Goal: Find specific page/section: Find specific page/section

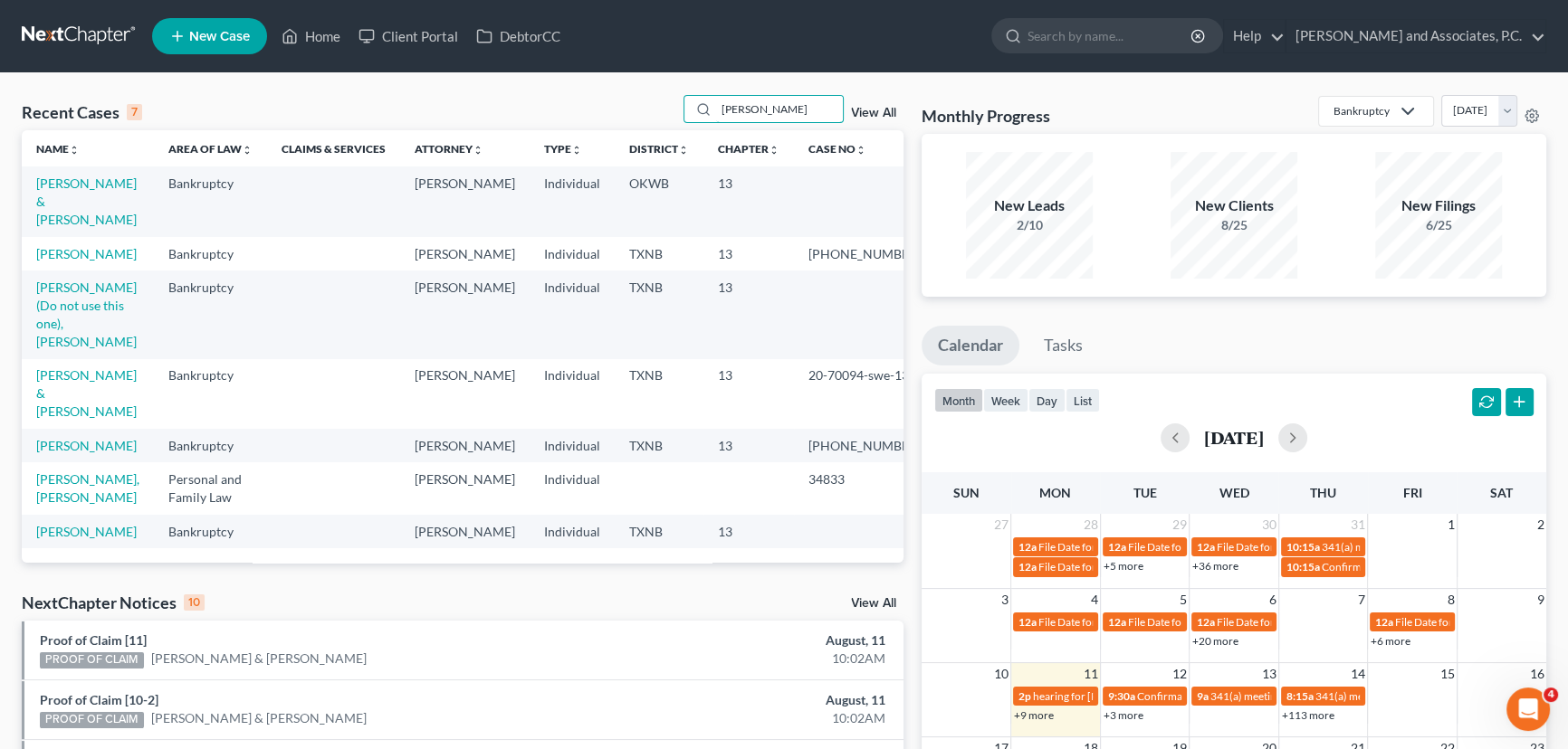
drag, startPoint x: 768, startPoint y: 109, endPoint x: 561, endPoint y: 110, distance: 207.0
click at [564, 111] on div "Recent Cases 7 hughes View All" at bounding box center [463, 112] width 882 height 35
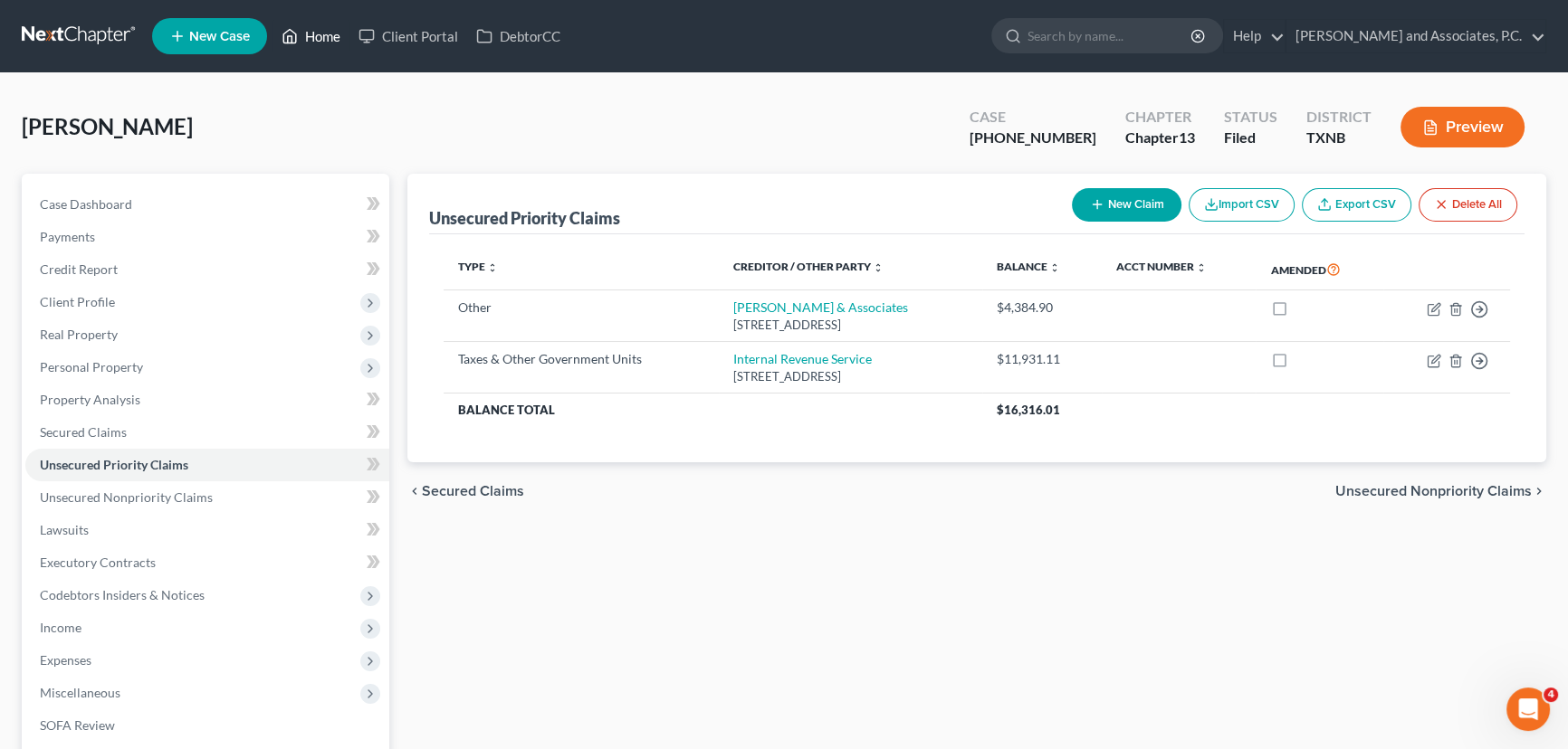
click at [298, 41] on icon at bounding box center [289, 37] width 17 height 22
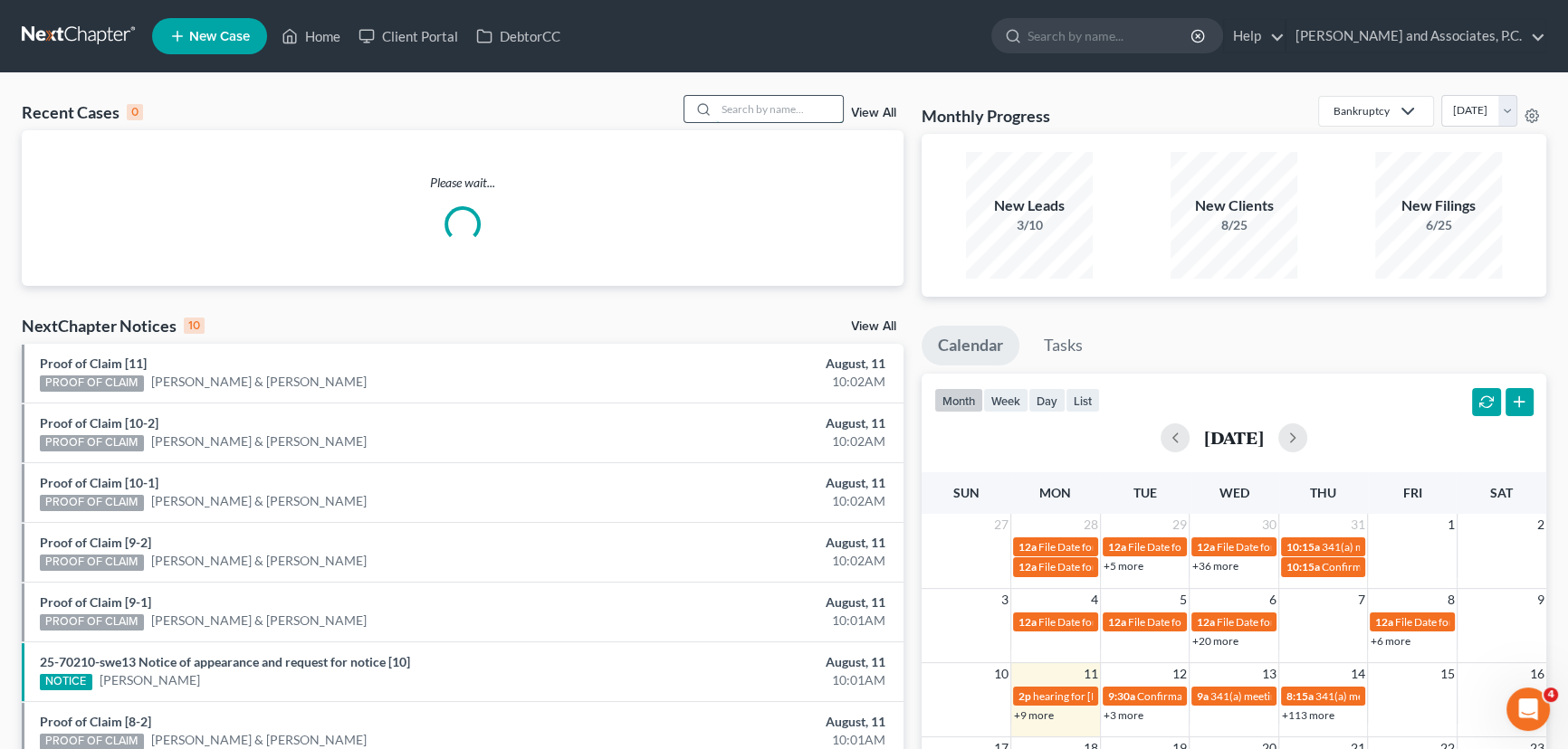
click at [814, 104] on input "search" at bounding box center [780, 109] width 127 height 26
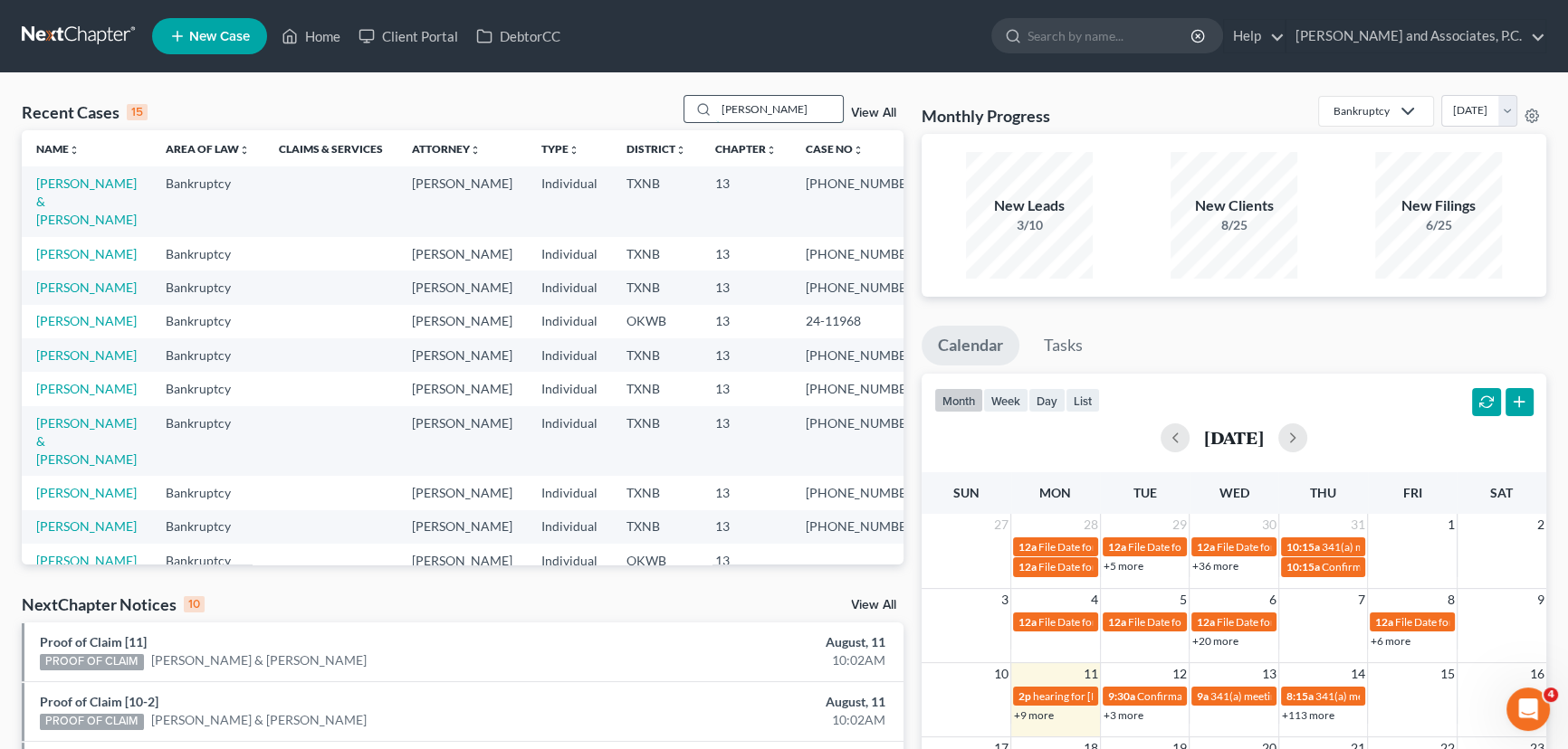
type input "[PERSON_NAME]"
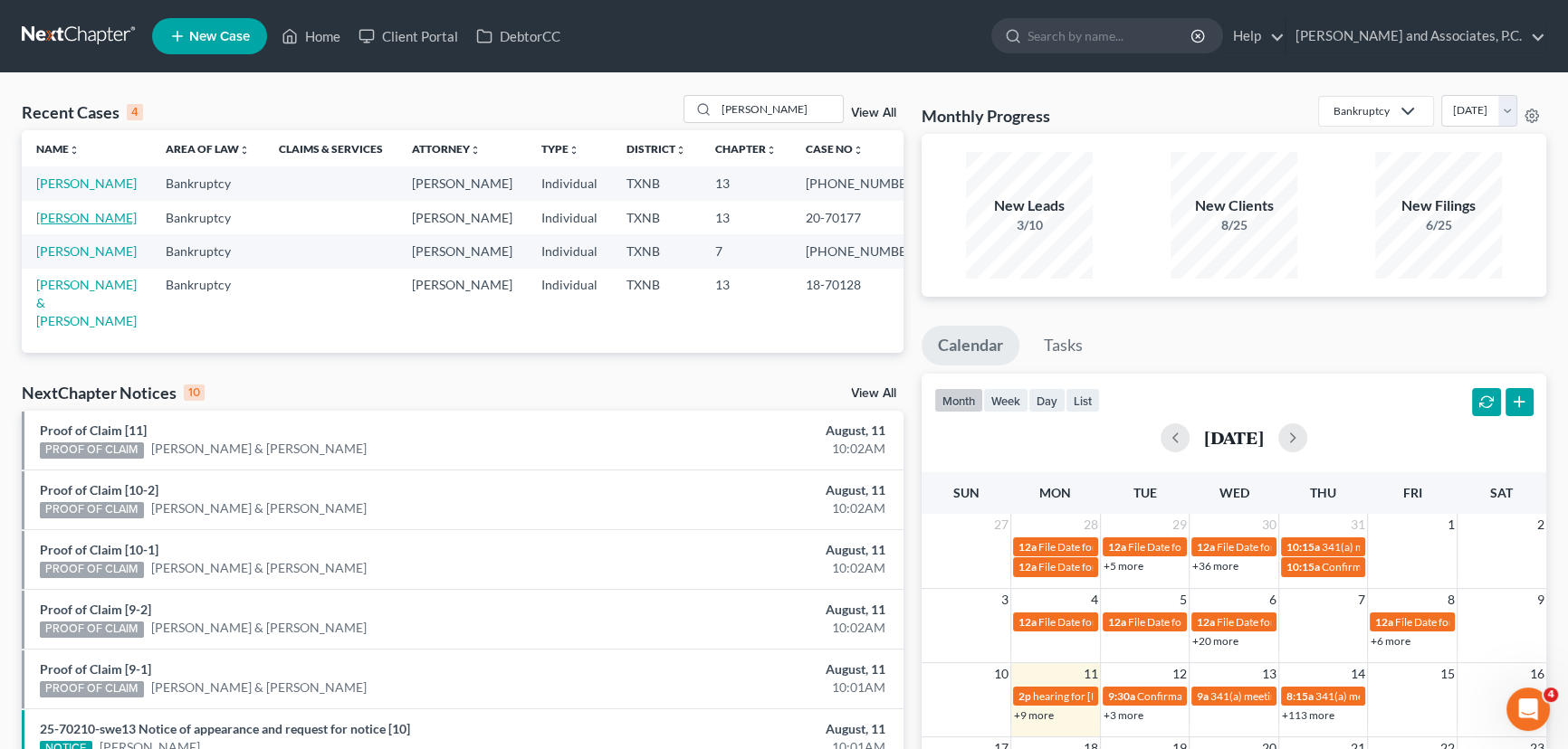
click at [72, 218] on link "[PERSON_NAME]" at bounding box center [86, 217] width 100 height 16
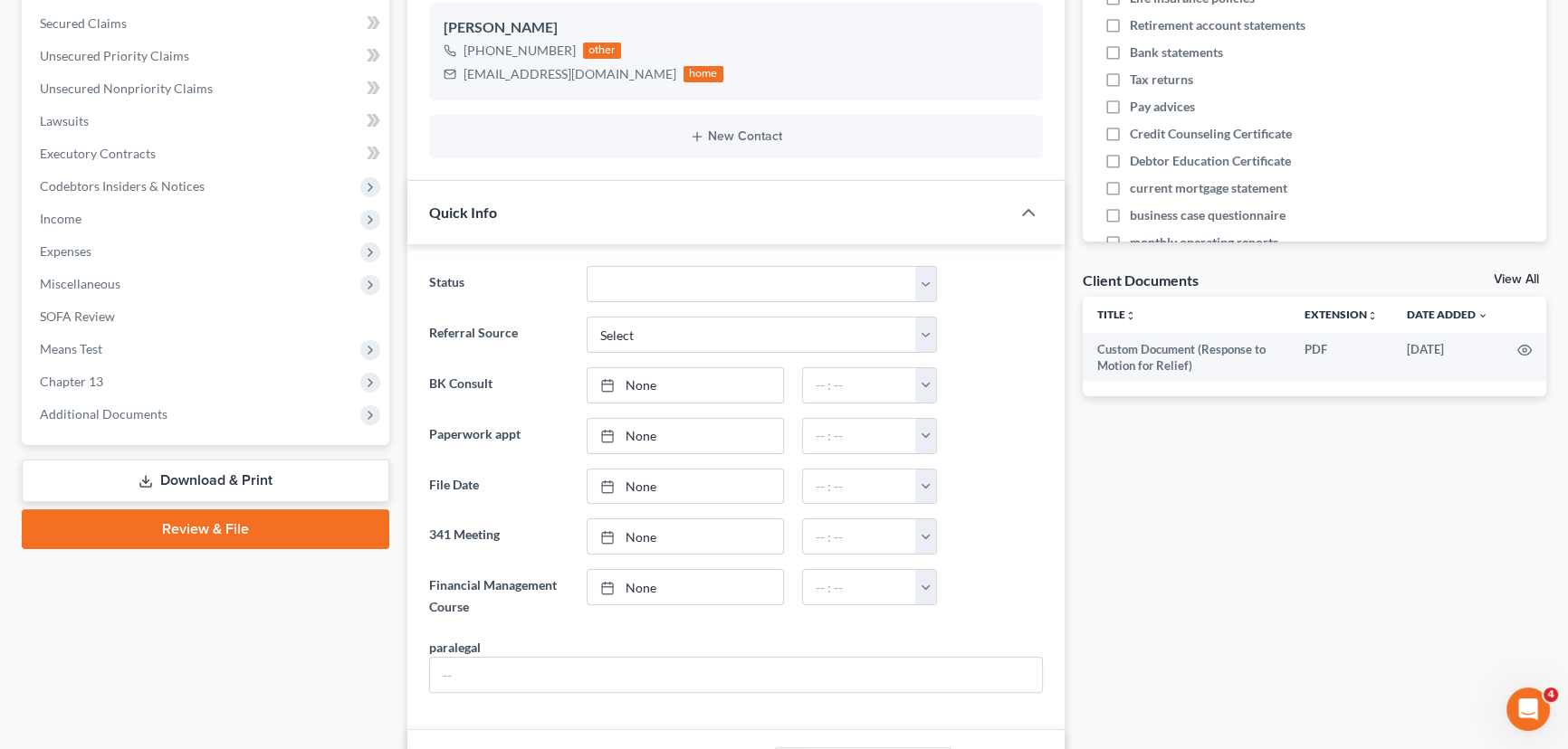
scroll to position [411, 0]
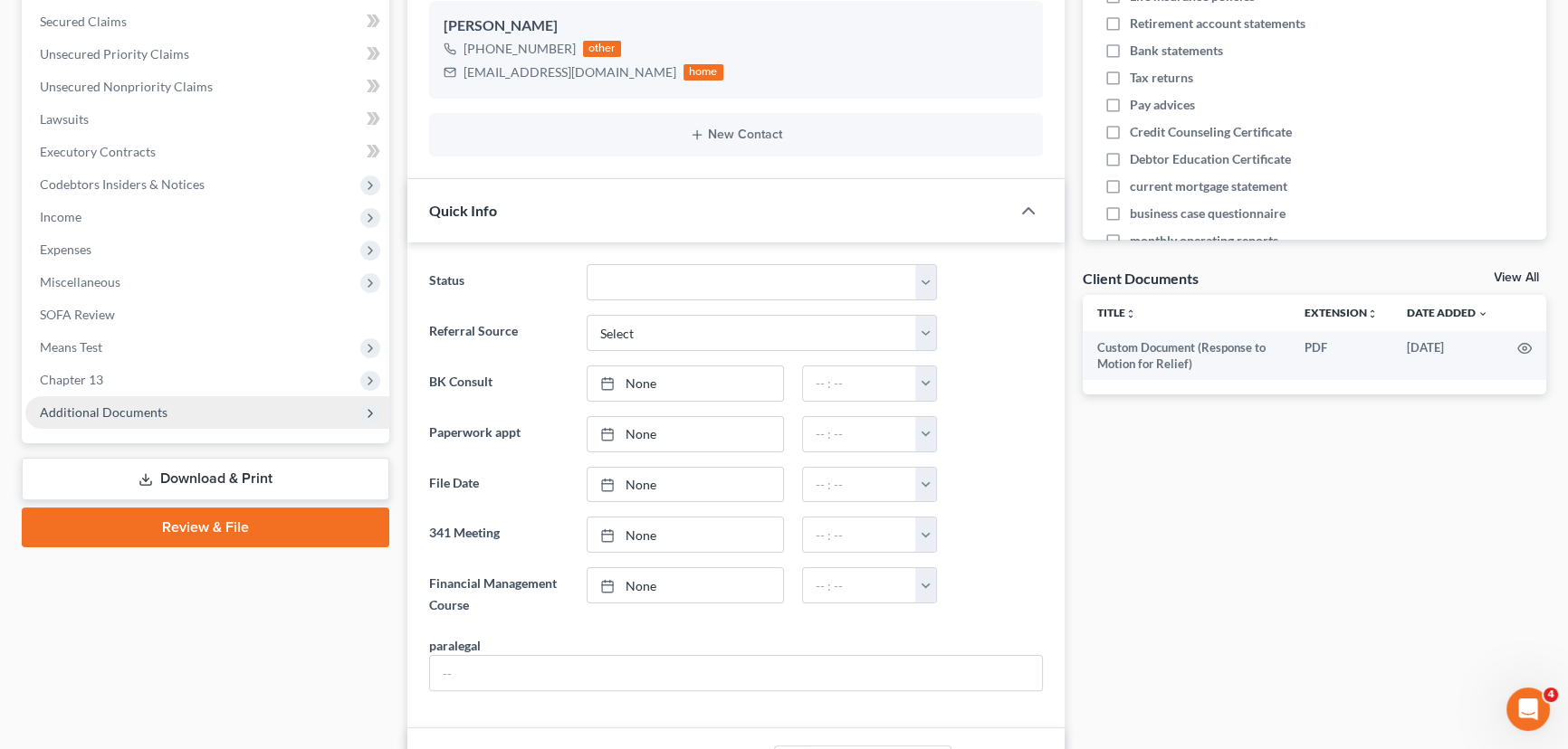
click at [57, 410] on span "Additional Documents" at bounding box center [103, 412] width 128 height 16
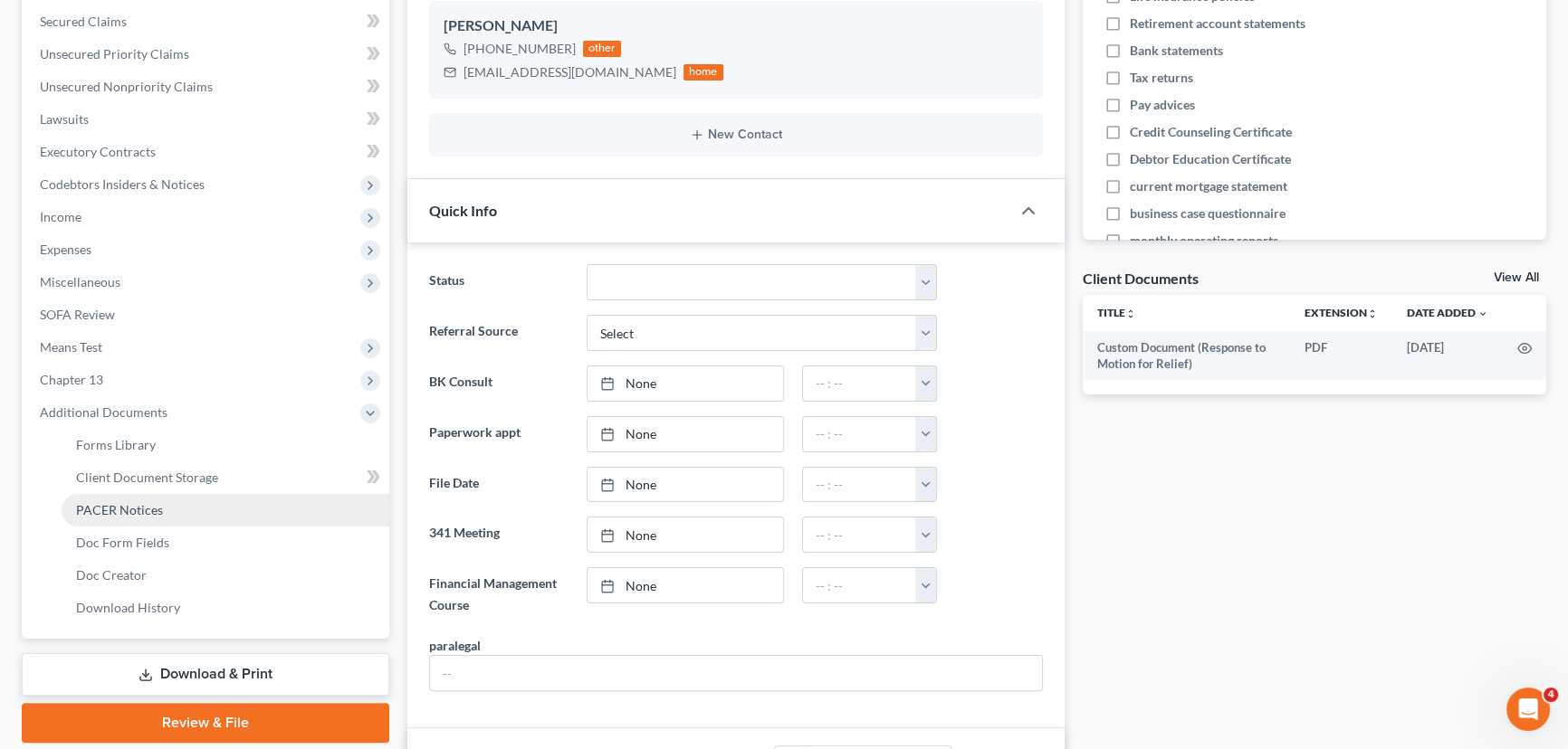
click at [127, 507] on span "PACER Notices" at bounding box center [120, 509] width 87 height 16
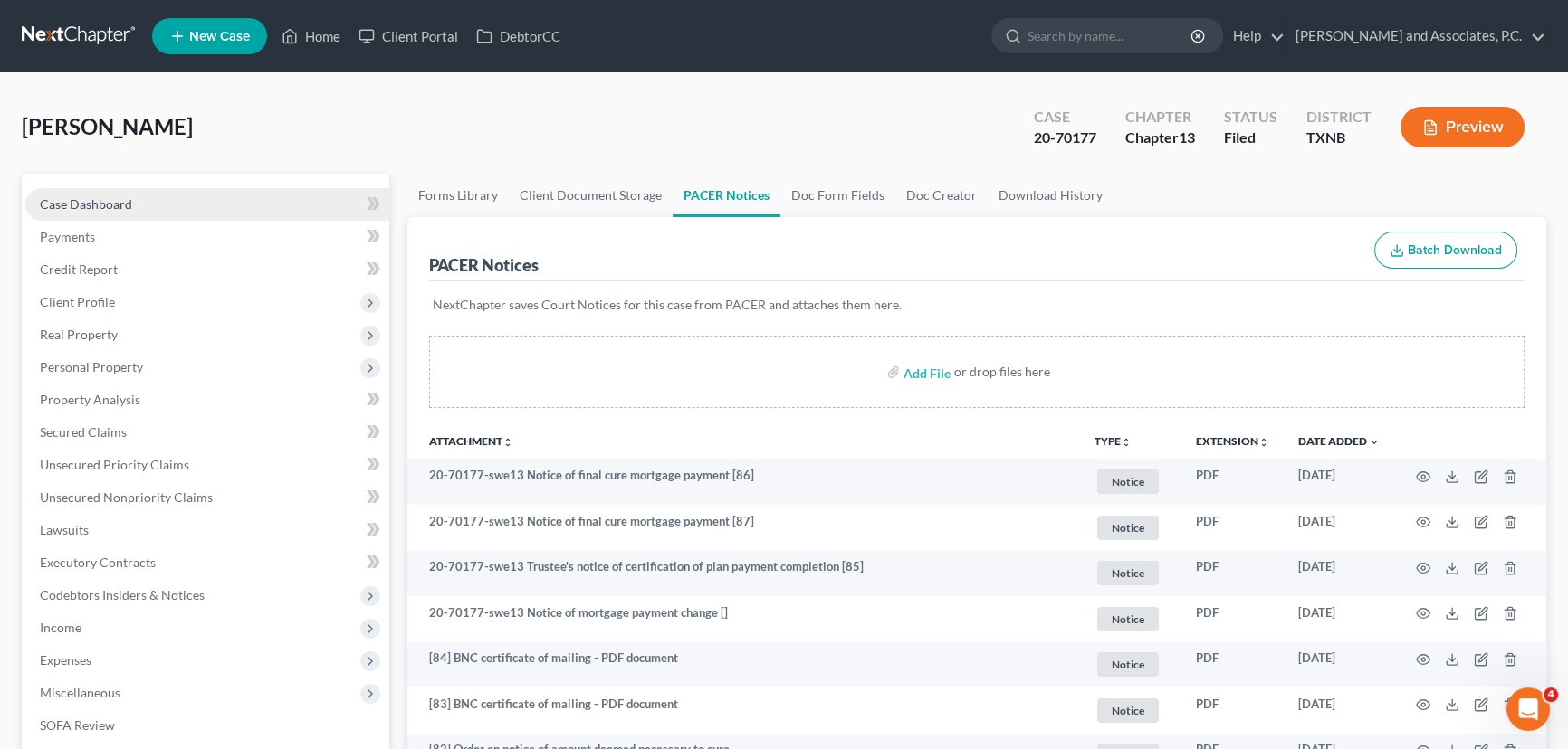
click at [70, 198] on span "Case Dashboard" at bounding box center [86, 204] width 92 height 16
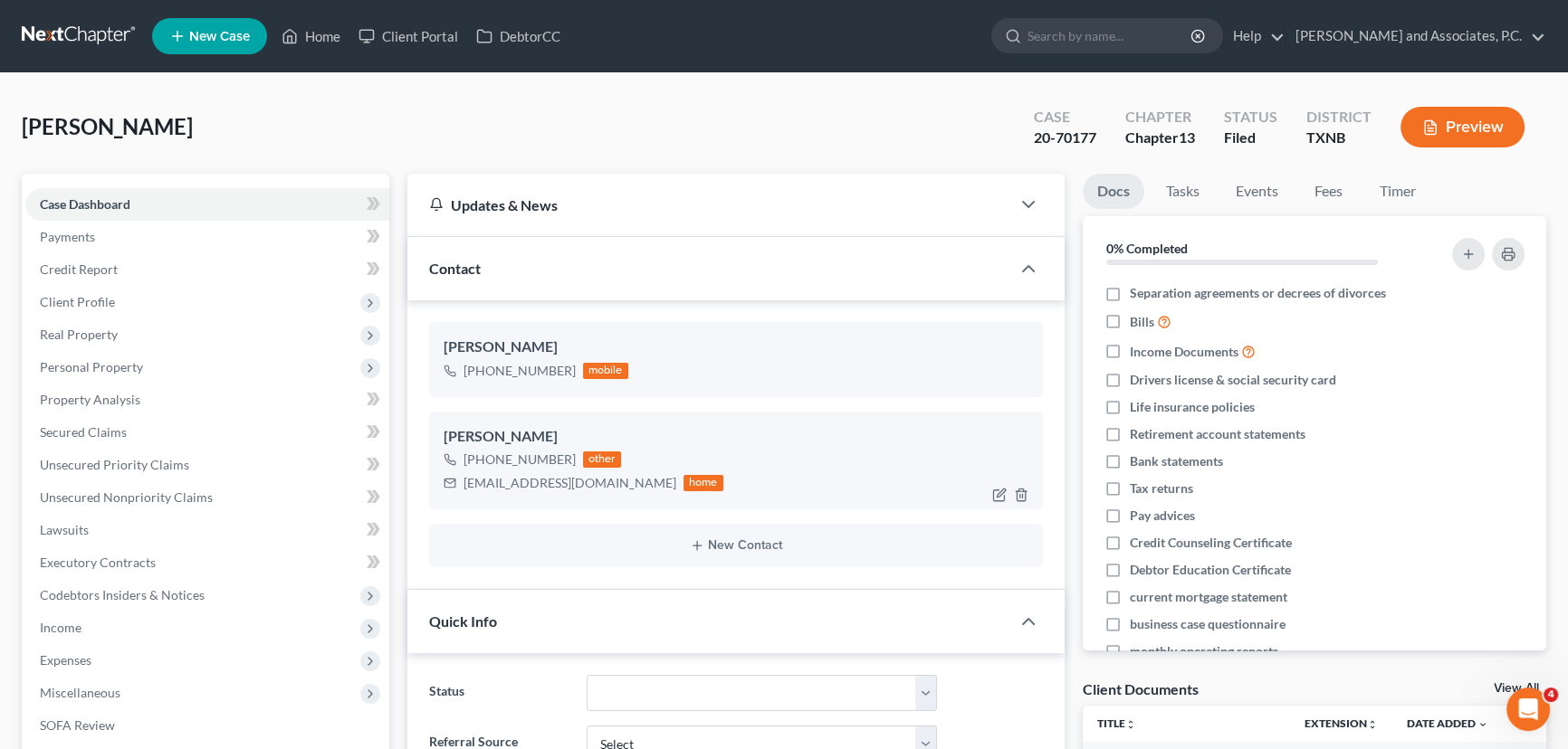
scroll to position [778, 0]
click at [50, 304] on span "Client Profile" at bounding box center [77, 301] width 76 height 16
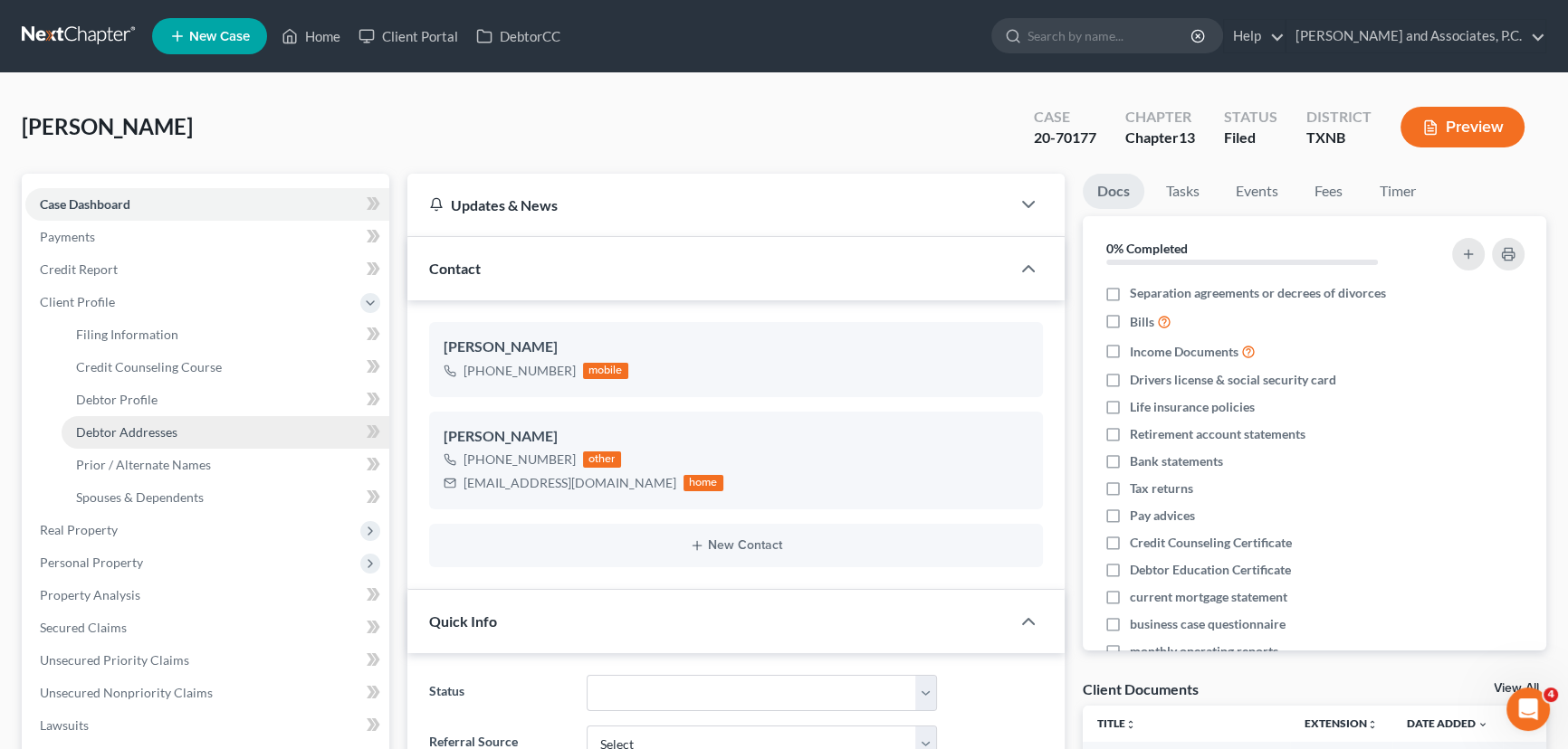
click at [110, 433] on span "Debtor Addresses" at bounding box center [127, 432] width 101 height 16
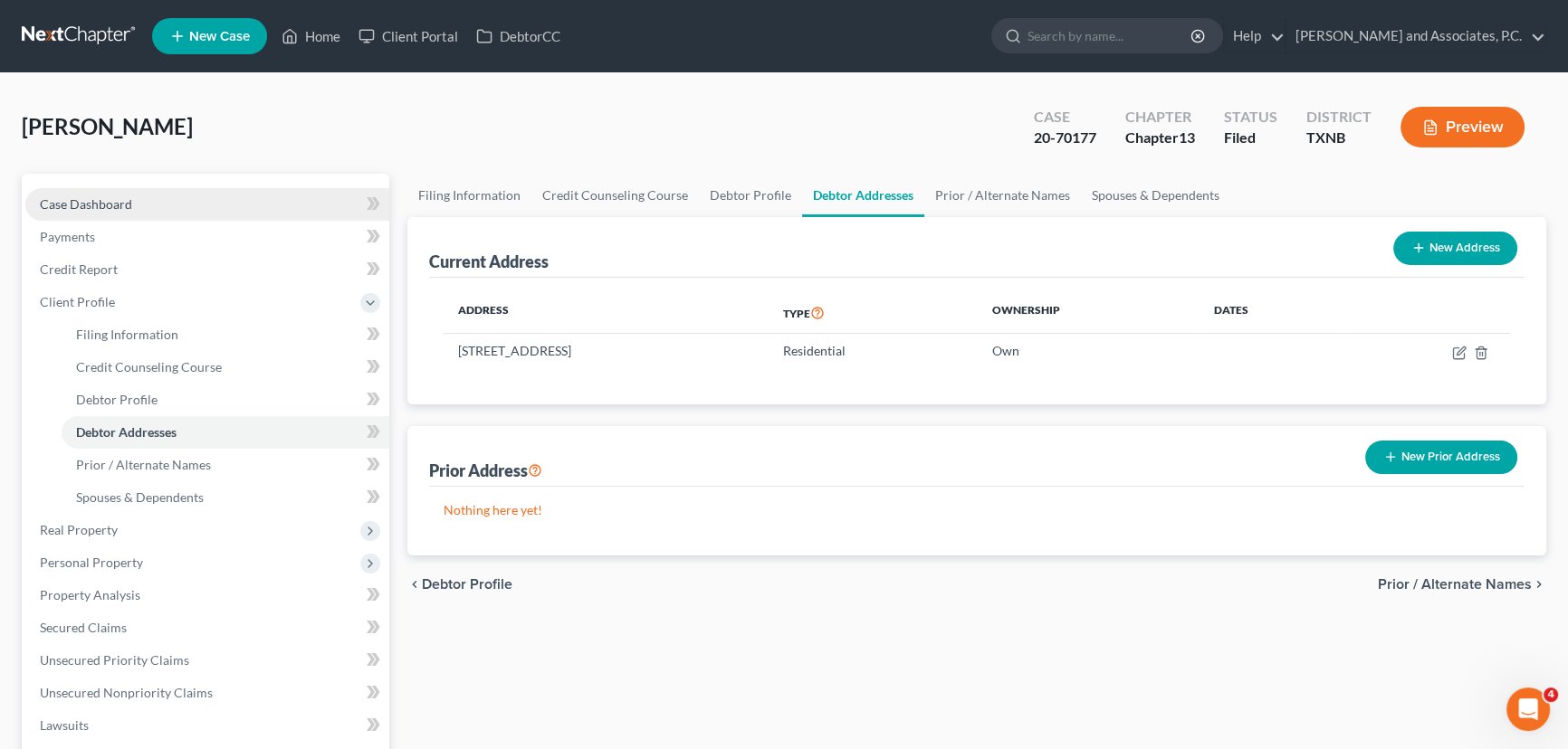
click at [87, 209] on span "Case Dashboard" at bounding box center [86, 204] width 92 height 16
select select "5"
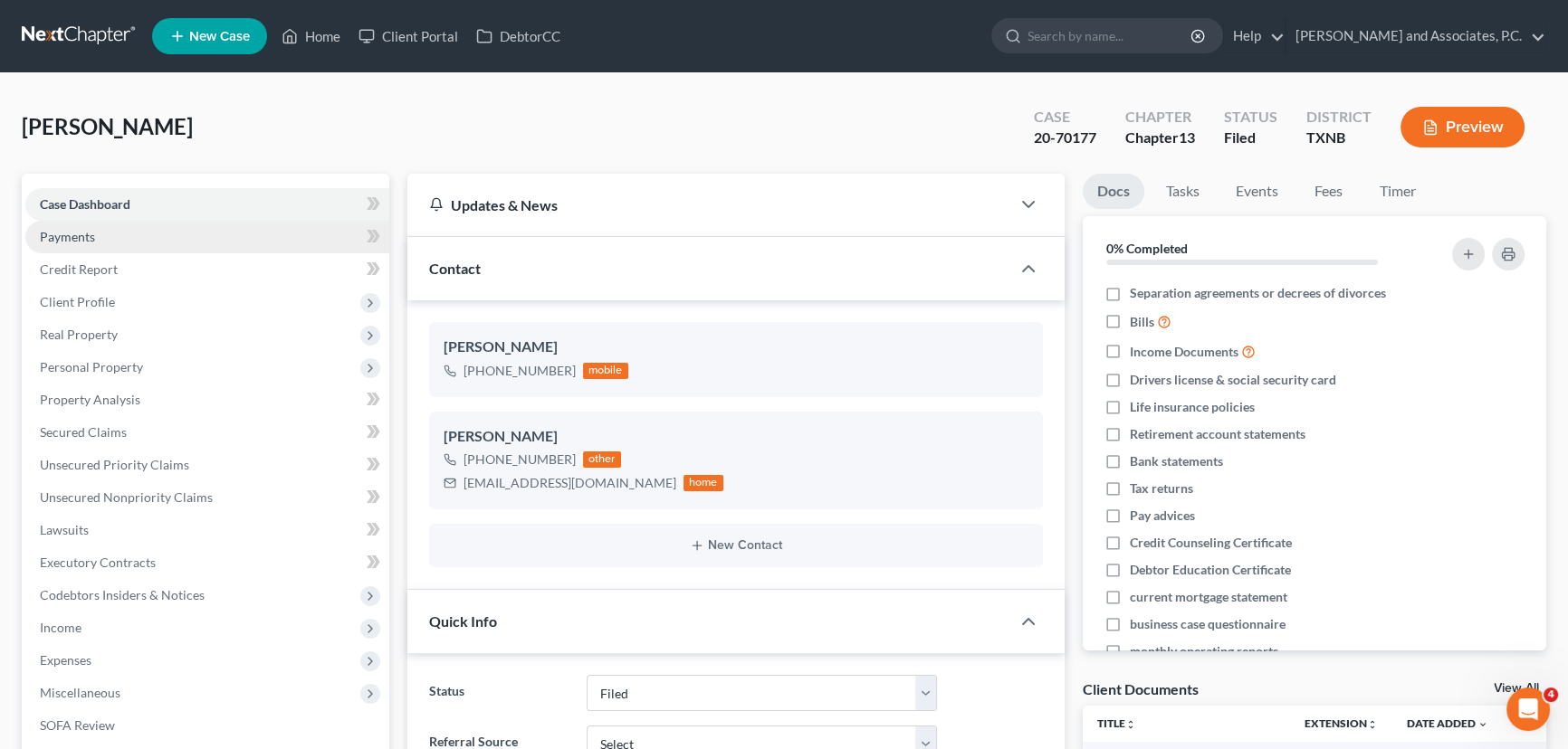
scroll to position [778, 0]
click at [535, 118] on div "[PERSON_NAME] Upgraded Case 20-70177 Chapter Chapter 13 Status [GEOGRAPHIC_DATA…" at bounding box center [784, 134] width 1525 height 78
